Goal: Transaction & Acquisition: Purchase product/service

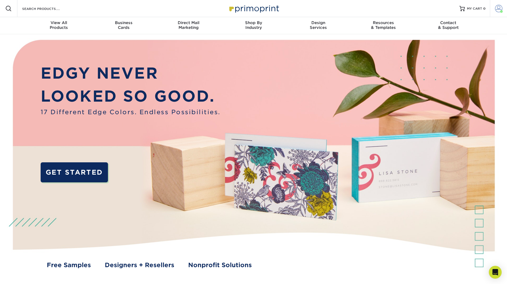
click at [501, 6] on span at bounding box center [498, 8] width 7 height 7
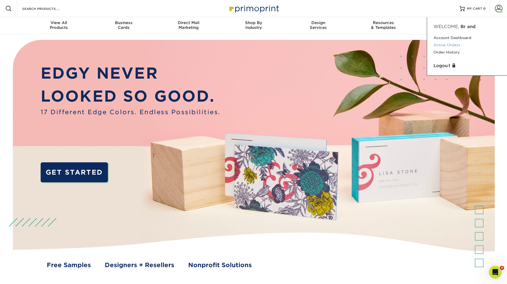
click at [456, 45] on link "Active Orders" at bounding box center [467, 44] width 67 height 7
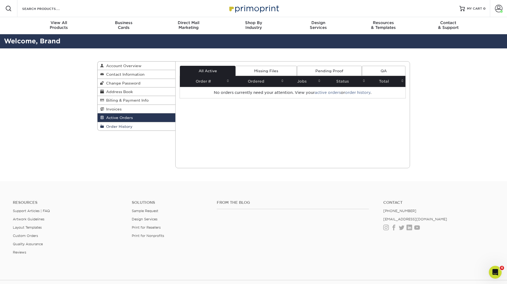
click at [127, 125] on span "Order History" at bounding box center [118, 126] width 29 height 4
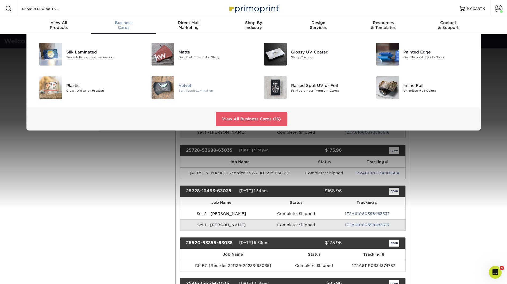
click at [164, 85] on img at bounding box center [163, 87] width 23 height 23
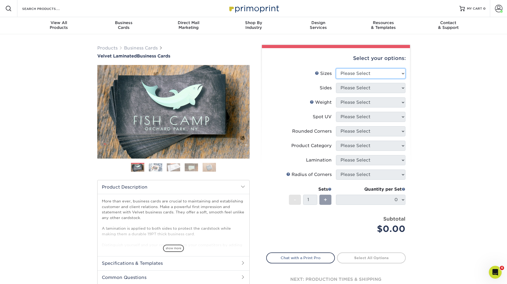
select select "2.00x3.50"
select select "13abbda7-1d64-4f25-8bb2-c179b224825d"
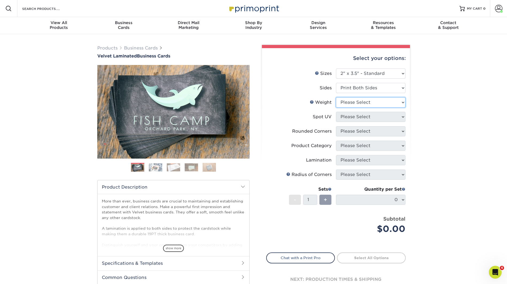
select select "16PT"
select select "1"
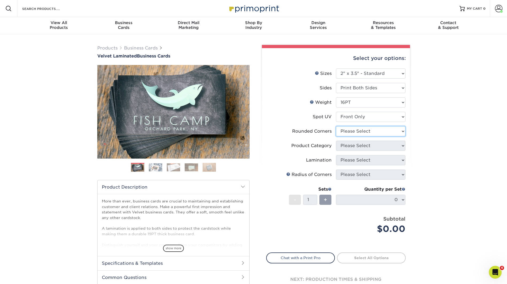
select select "0"
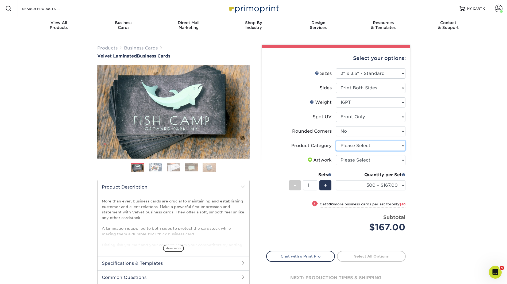
select select "3b5148f1-0588-4f88-a218-97bcfdce65c1"
select select "upload"
click at [368, 253] on link "Proceed to Shipping" at bounding box center [371, 256] width 69 height 10
type input "Set 1"
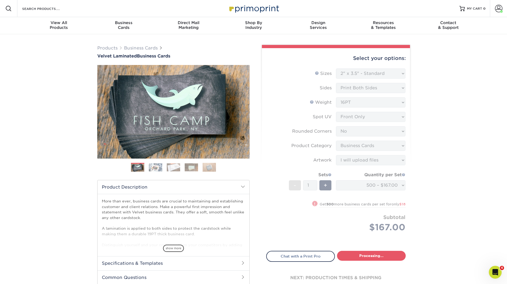
select select "a304333f-2156-4397-9c1f-a0bcf0776afc"
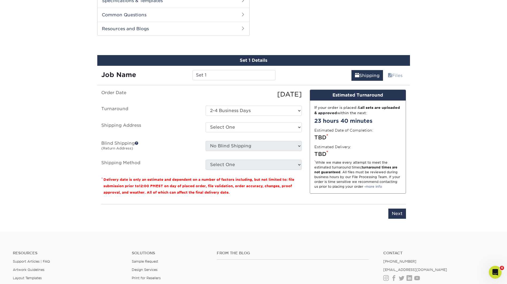
scroll to position [272, 0]
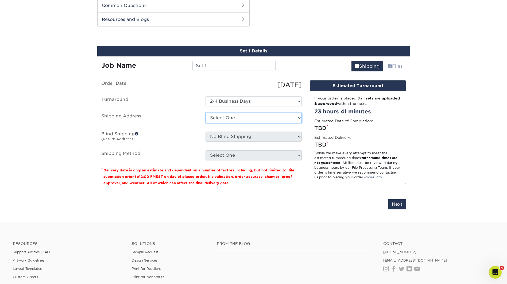
select select "153657"
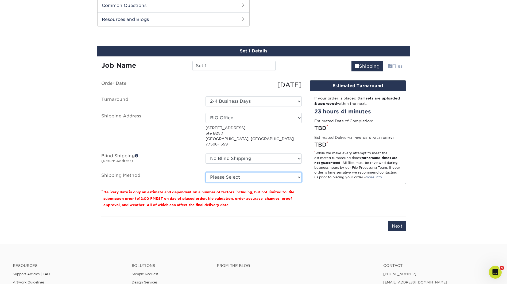
select select "03"
click at [402, 223] on input "Next" at bounding box center [398, 226] width 18 height 10
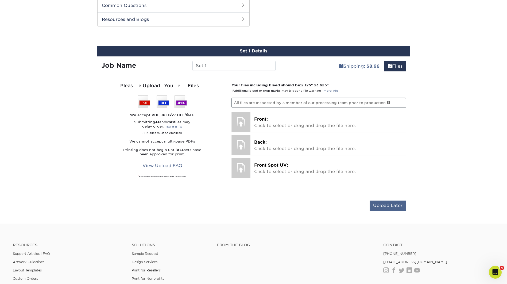
click at [387, 208] on input "Upload Later" at bounding box center [388, 206] width 36 height 10
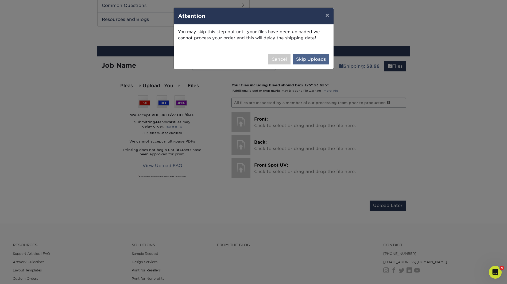
click at [298, 59] on button "Skip Uploads" at bounding box center [311, 59] width 37 height 10
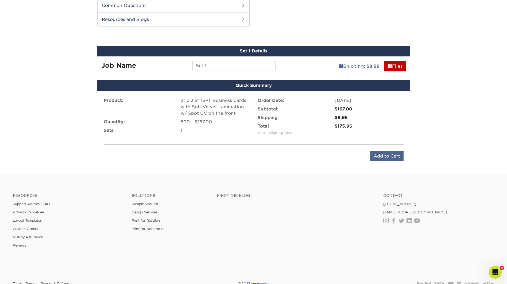
click at [382, 158] on input "Add to Cart" at bounding box center [386, 156] width 33 height 10
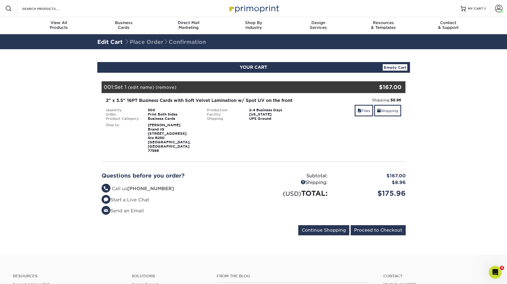
click at [137, 85] on link "(edit name)" at bounding box center [141, 87] width 26 height 5
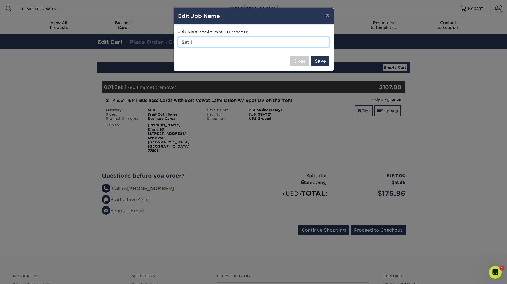
click at [209, 46] on input "Set 1" at bounding box center [253, 42] width 151 height 10
click at [184, 43] on input "TM BS" at bounding box center [253, 42] width 151 height 10
type input "LM BS"
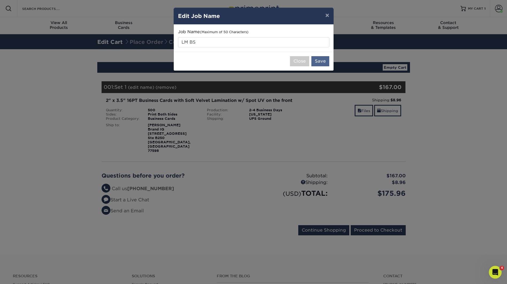
click at [321, 59] on button "Save" at bounding box center [321, 61] width 18 height 10
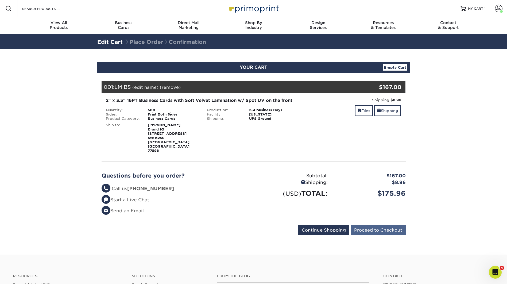
click at [381, 225] on input "Proceed to Checkout" at bounding box center [378, 230] width 55 height 10
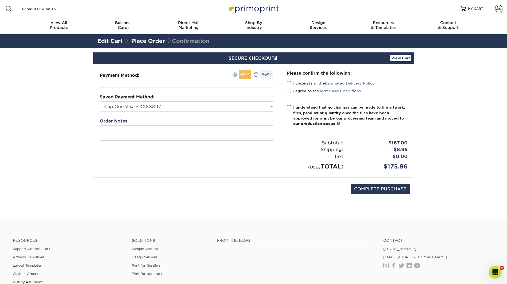
click at [289, 83] on span at bounding box center [289, 83] width 5 height 5
click at [0, 0] on input "I understand the Estimated Delivery Policy" at bounding box center [0, 0] width 0 height 0
click at [290, 91] on span at bounding box center [289, 91] width 5 height 5
click at [0, 0] on input "I agree to the Terms and Conditions" at bounding box center [0, 0] width 0 height 0
click at [288, 106] on span at bounding box center [289, 107] width 5 height 5
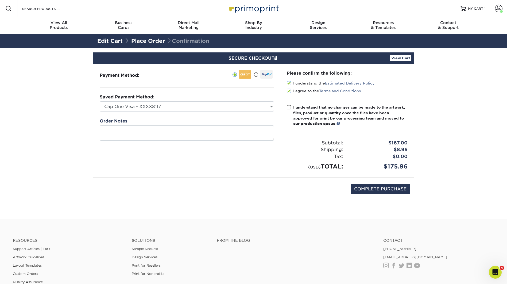
click at [0, 0] on input "I understand that no changes can be made to the artwork, files, product or quan…" at bounding box center [0, 0] width 0 height 0
click at [380, 189] on input "COMPLETE PURCHASE" at bounding box center [380, 189] width 59 height 10
type input "PROCESSING, PLEASE WAIT..."
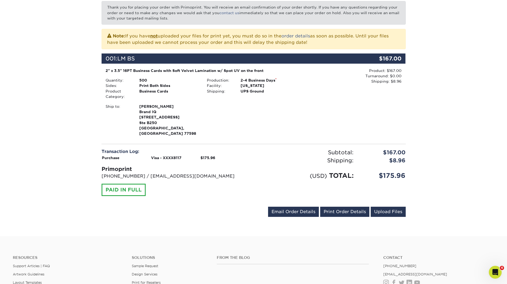
scroll to position [148, 0]
